Goal: Task Accomplishment & Management: Manage account settings

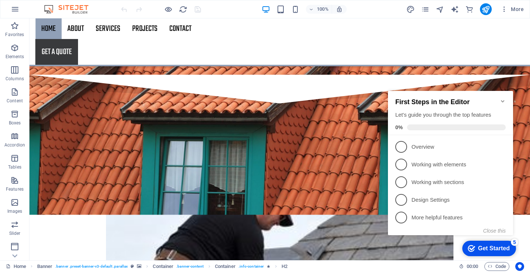
scroll to position [1363, 0]
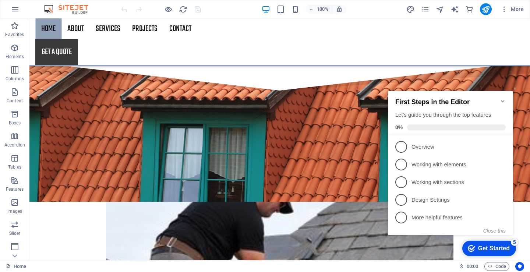
drag, startPoint x: 528, startPoint y: 44, endPoint x: 158, endPoint y: 182, distance: 394.8
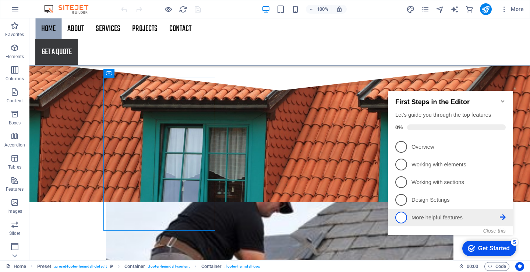
click at [417, 217] on p "More helpful features - incomplete" at bounding box center [455, 218] width 88 height 8
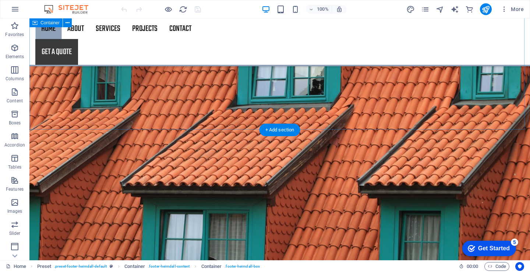
scroll to position [1106, 0]
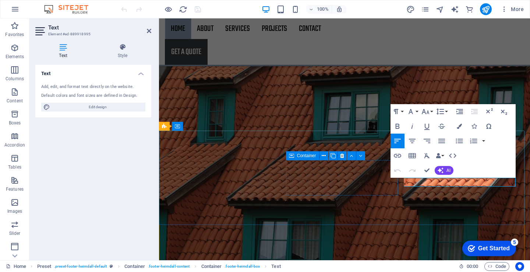
drag, startPoint x: 473, startPoint y: 182, endPoint x: 361, endPoint y: 172, distance: 111.9
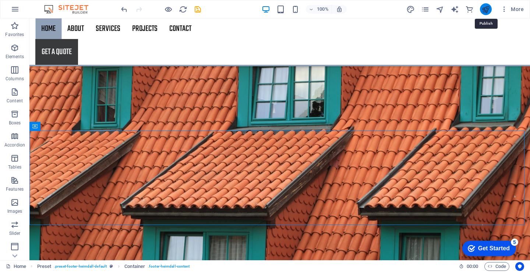
click at [481, 10] on icon "publish" at bounding box center [485, 9] width 8 height 8
